Goal: Task Accomplishment & Management: Use online tool/utility

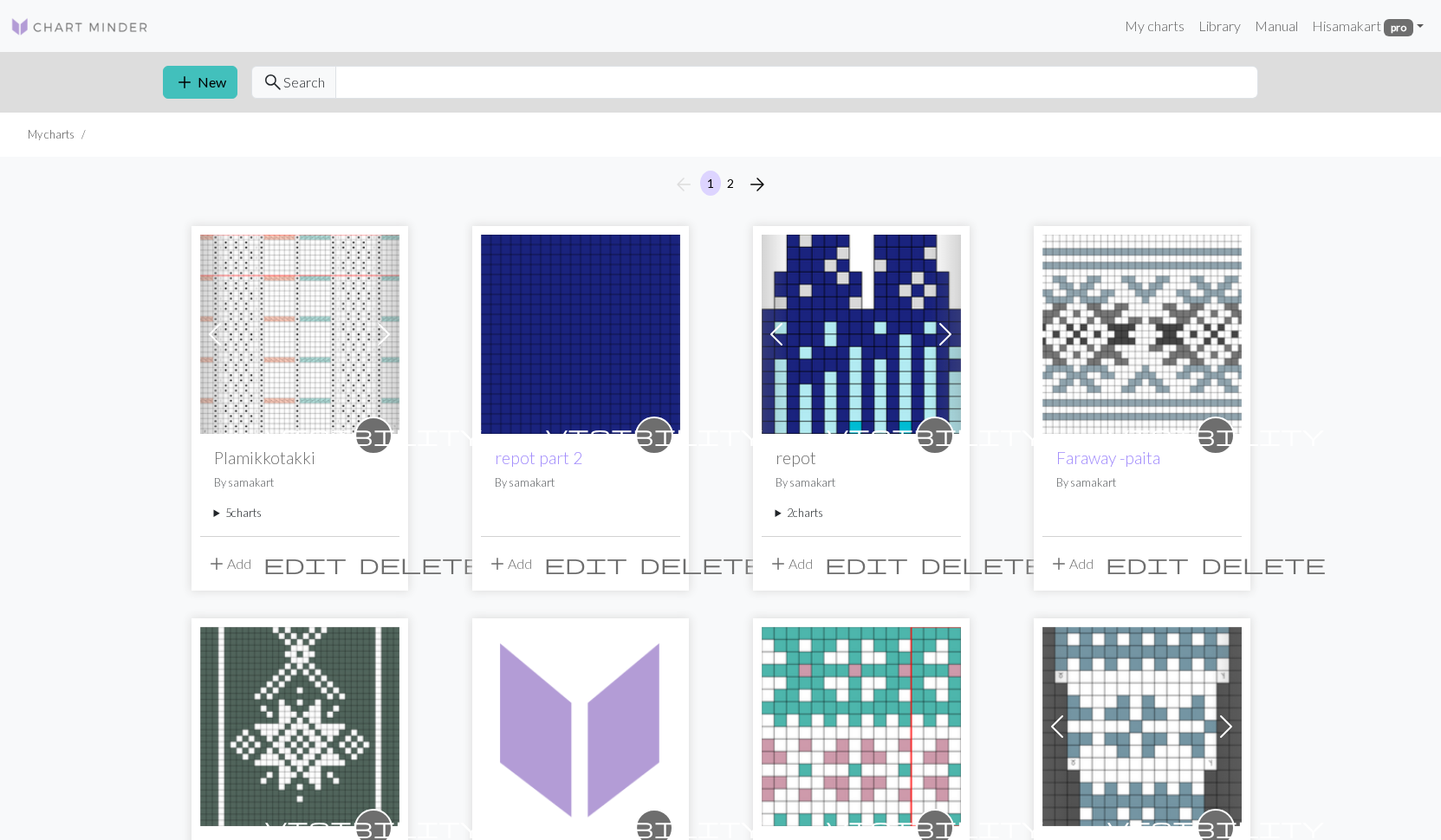
click at [884, 371] on img at bounding box center [861, 334] width 199 height 199
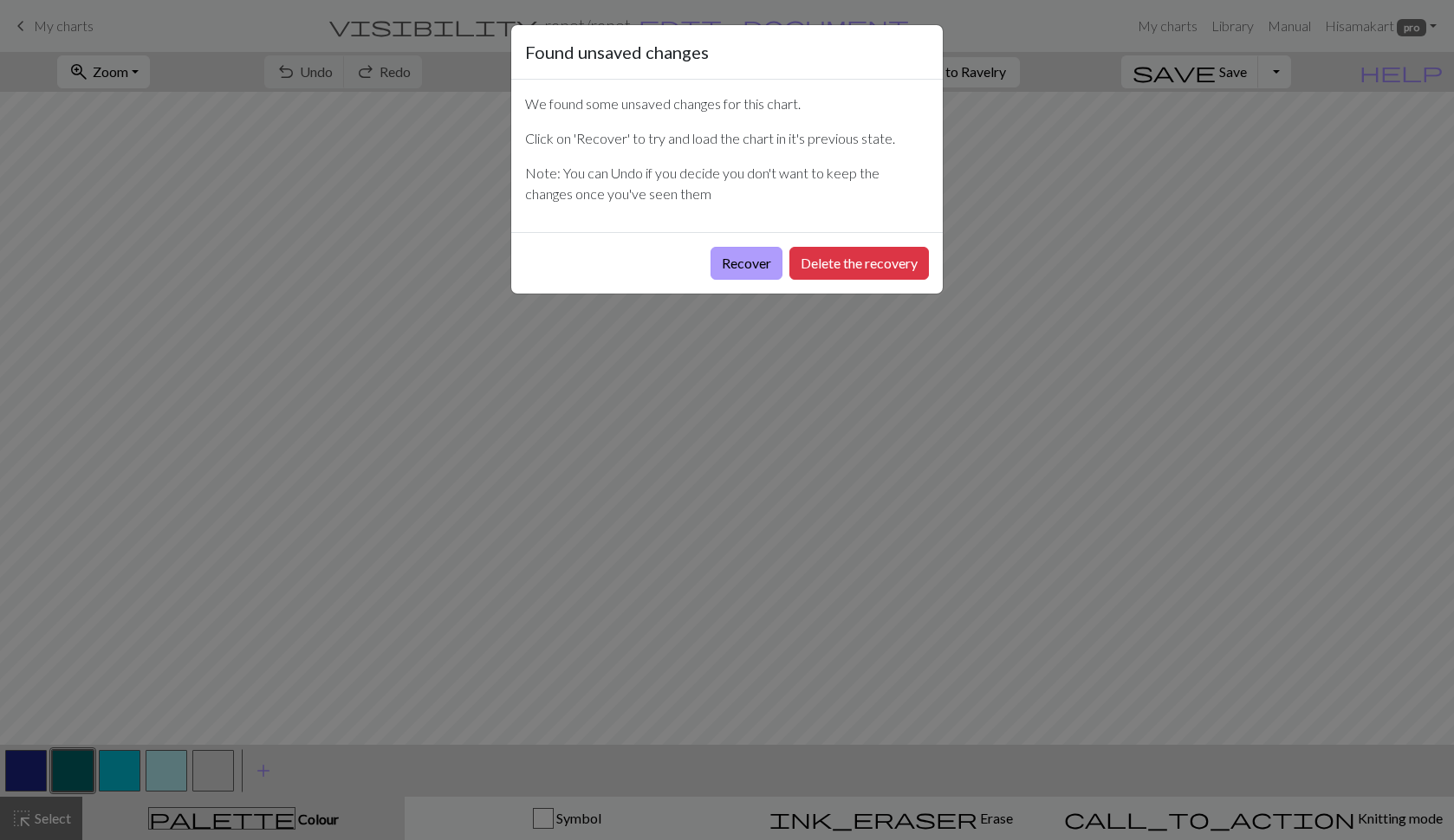
click at [744, 266] on button "Recover" at bounding box center [747, 264] width 72 height 33
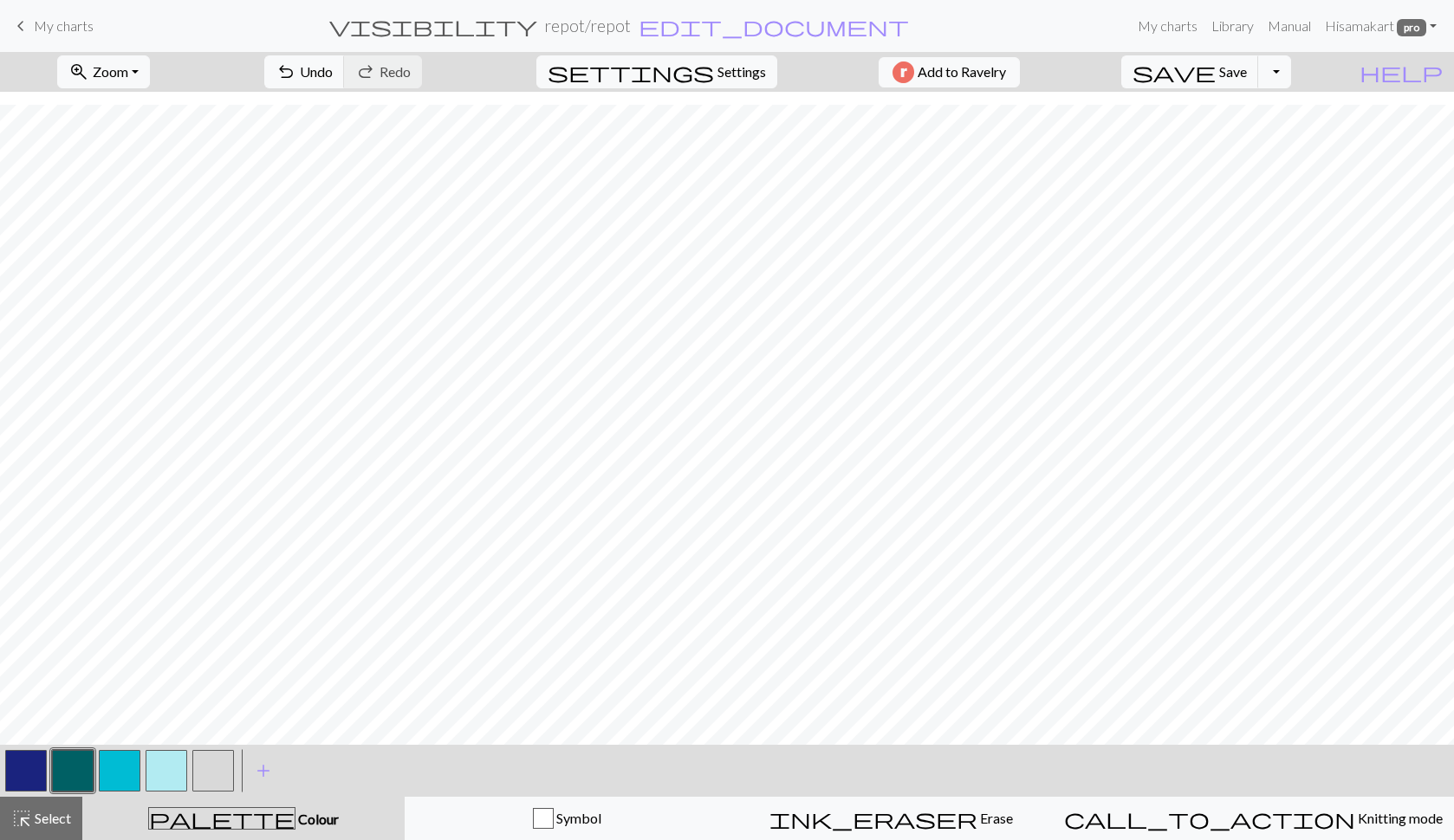
click at [72, 26] on span "My charts" at bounding box center [64, 25] width 60 height 17
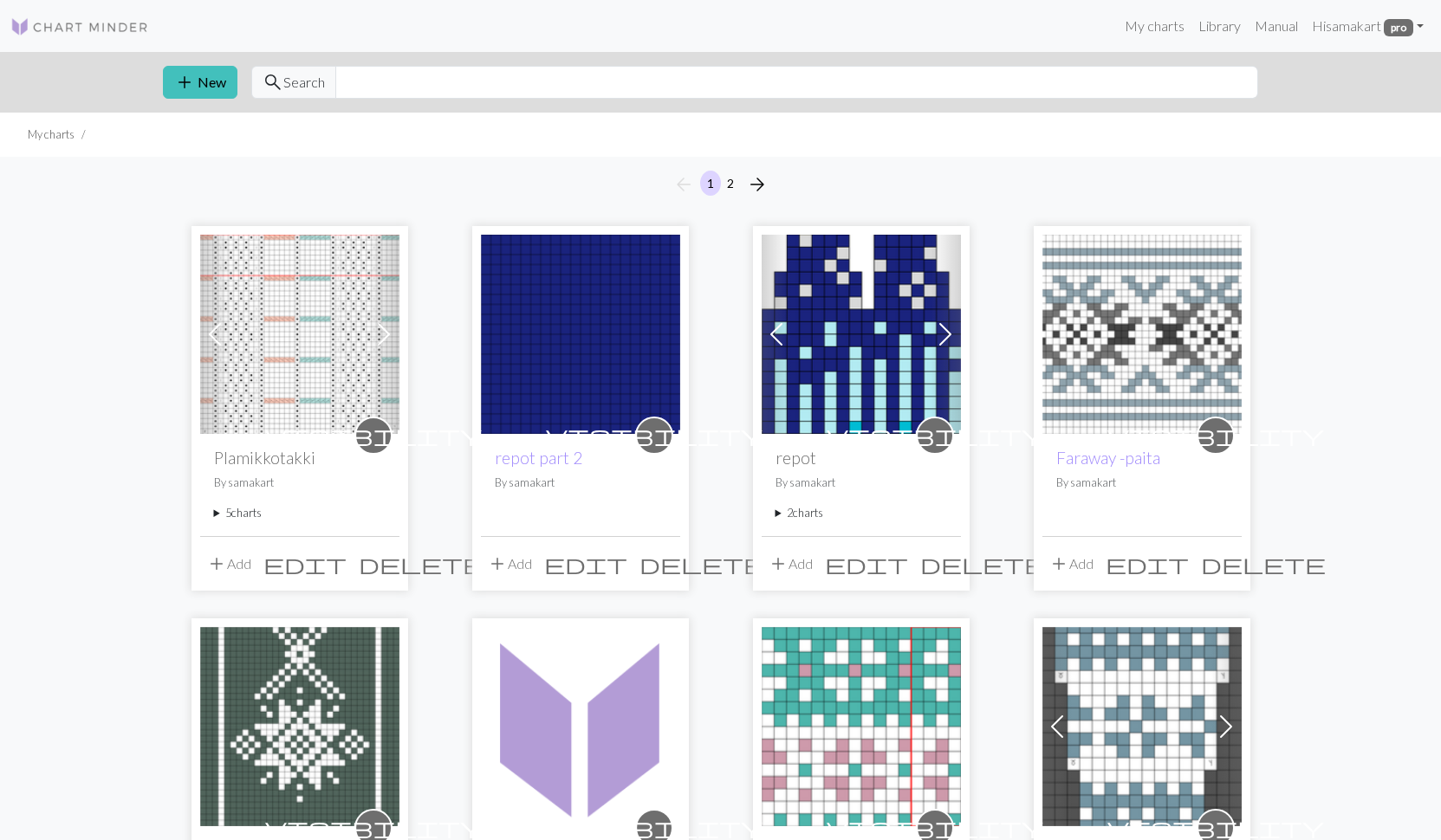
scroll to position [23, 0]
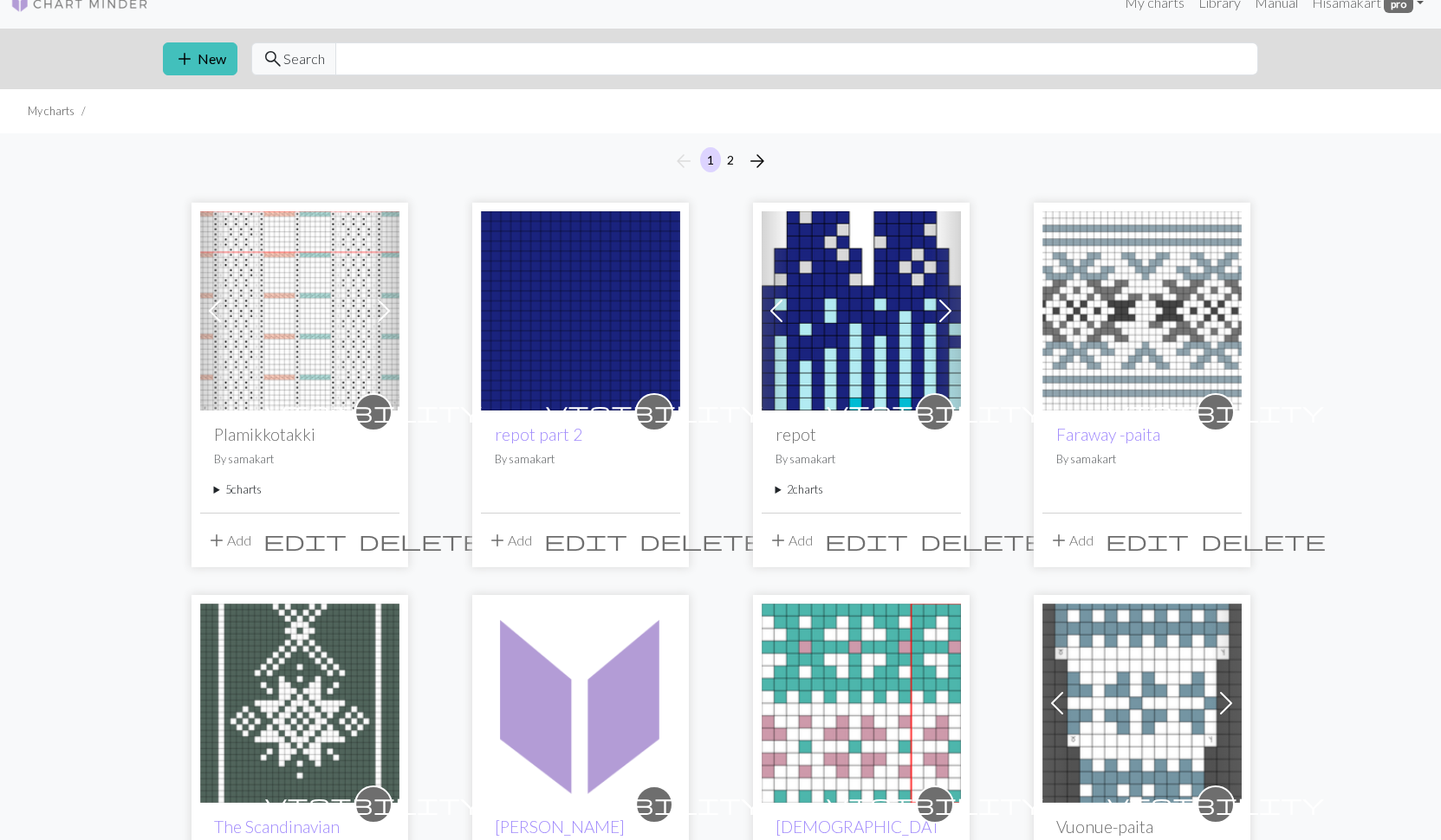
click at [514, 445] on div "visibility repot part 2 By [PERSON_NAME]" at bounding box center [580, 461] width 199 height 102
click at [515, 438] on link "repot part 2" at bounding box center [538, 435] width 88 height 20
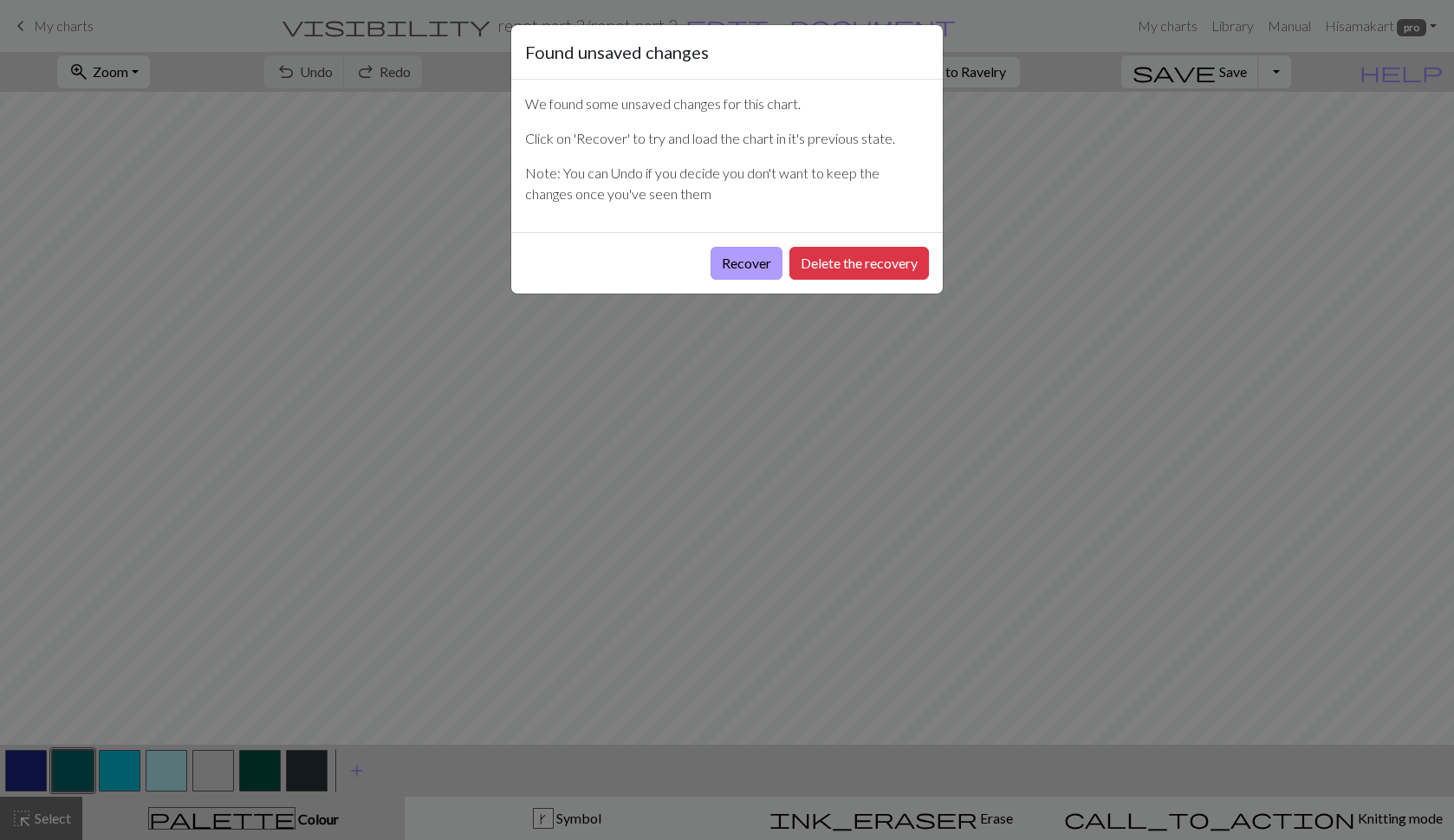
click at [746, 263] on button "Recover" at bounding box center [747, 264] width 72 height 33
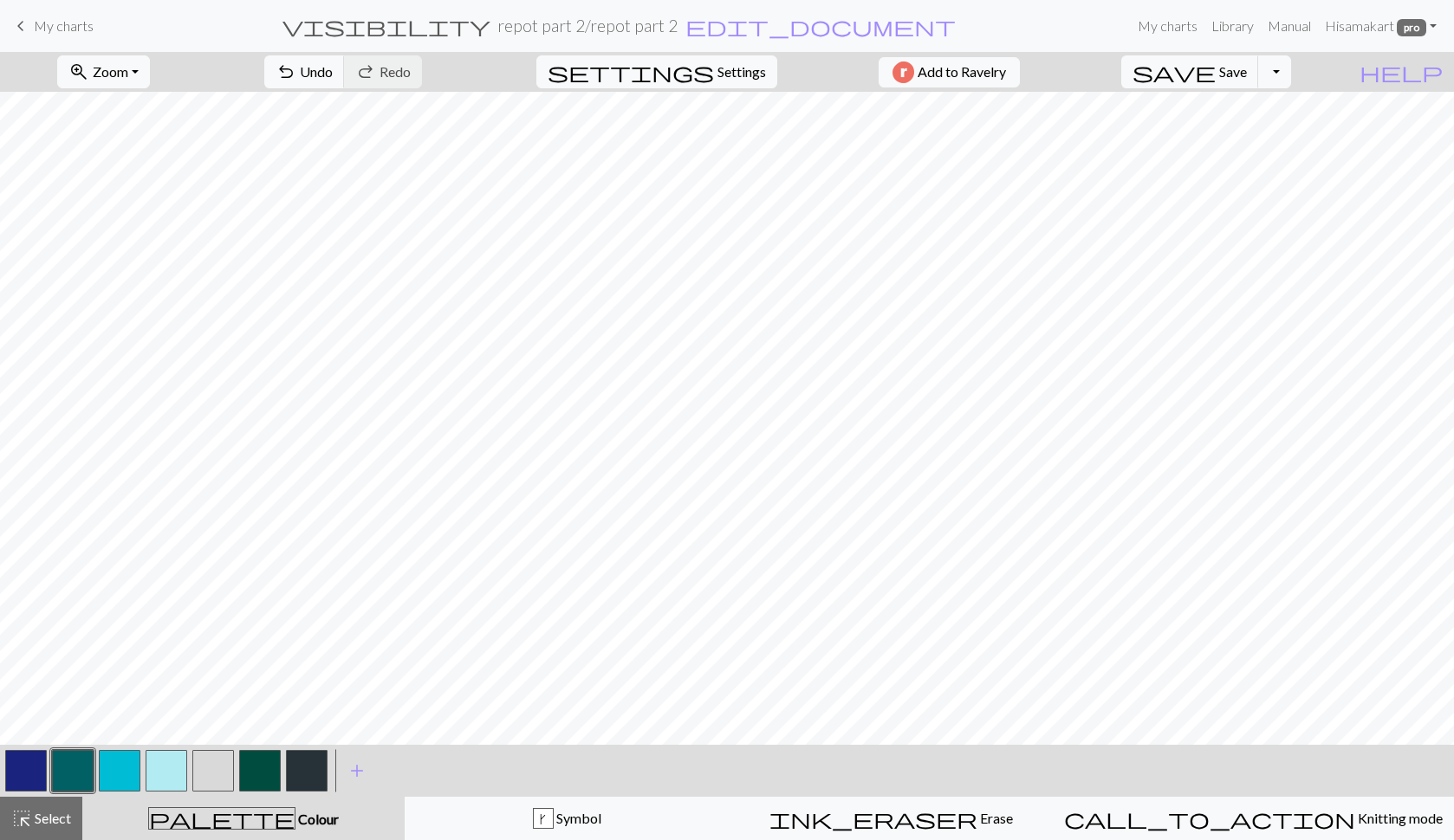
click at [153, 773] on button "button" at bounding box center [166, 771] width 42 height 42
click at [118, 773] on button "button" at bounding box center [119, 771] width 42 height 42
click at [1252, 81] on button "save Save Save" at bounding box center [1190, 72] width 138 height 33
click at [1251, 76] on button "save Save Save" at bounding box center [1190, 72] width 138 height 33
click at [266, 769] on button "button" at bounding box center [260, 771] width 42 height 42
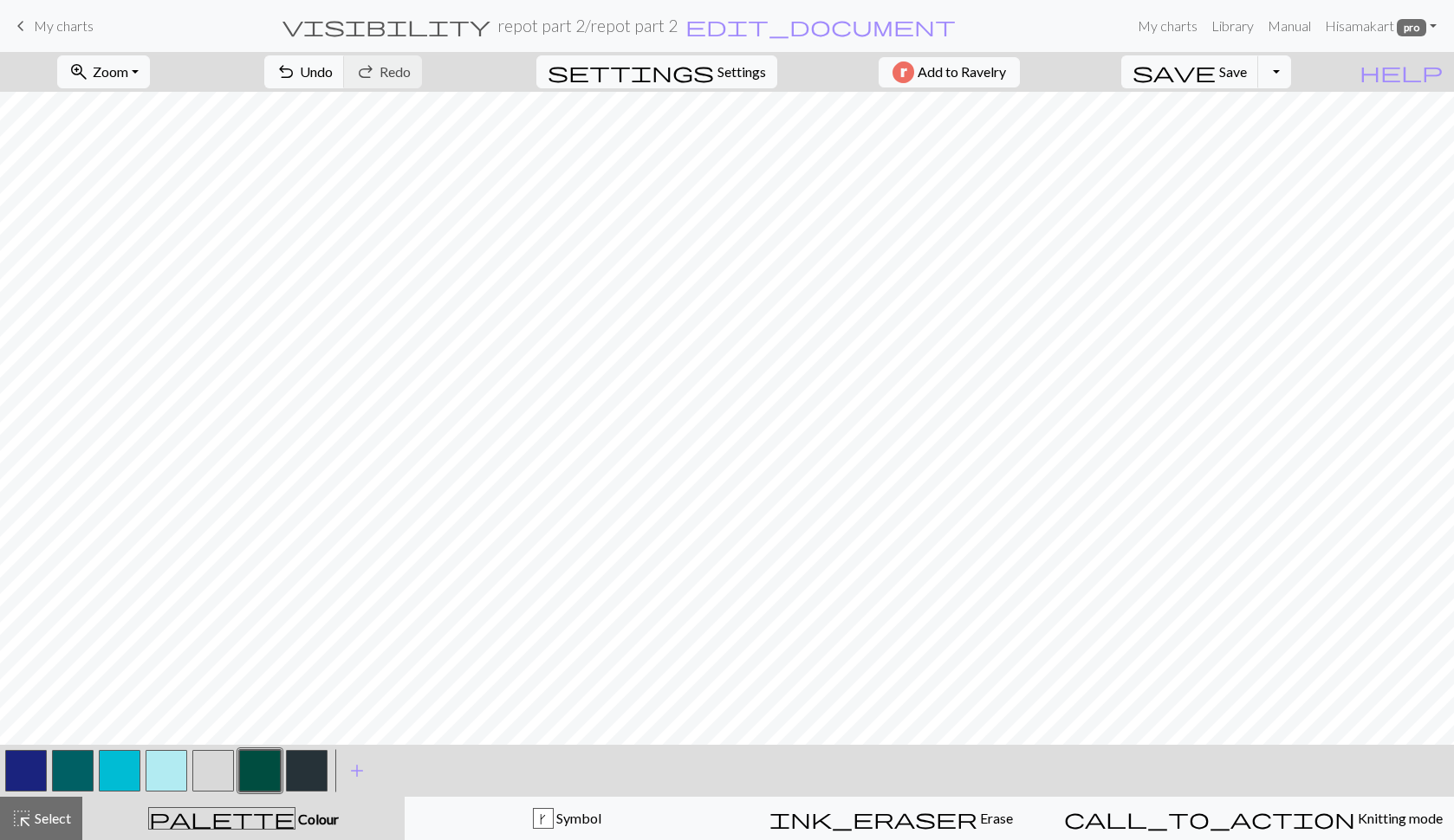
click at [107, 781] on button "button" at bounding box center [119, 771] width 42 height 42
click at [1257, 84] on button "save Save Save" at bounding box center [1190, 72] width 138 height 33
